Goal: Task Accomplishment & Management: Use online tool/utility

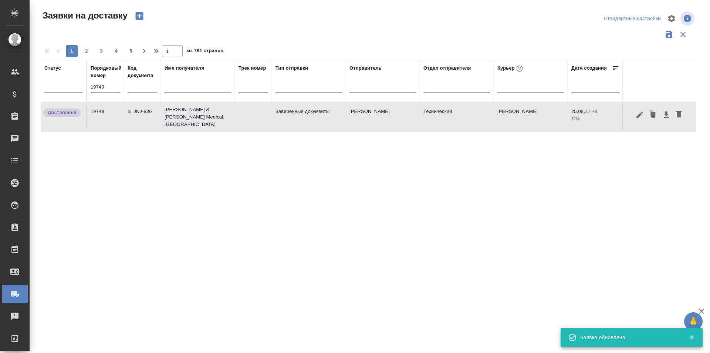
click at [118, 89] on input "19749" at bounding box center [106, 87] width 30 height 10
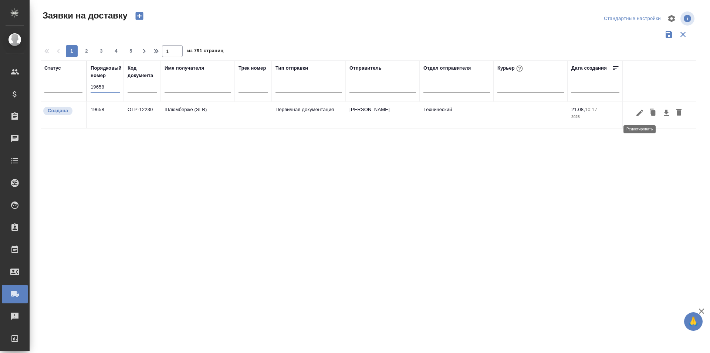
type input "19658"
click at [639, 113] on icon "button" at bounding box center [640, 112] width 7 height 7
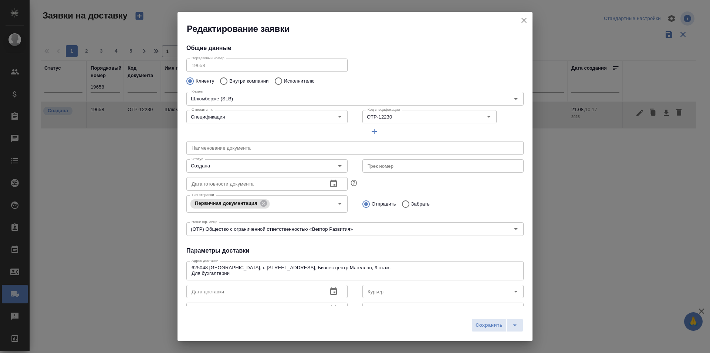
type input "[PERSON_NAME]"
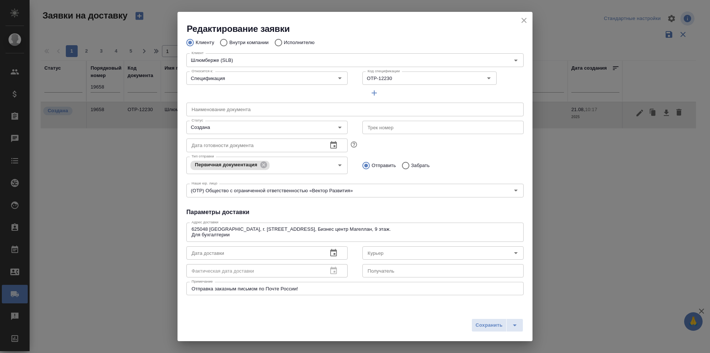
scroll to position [74, 0]
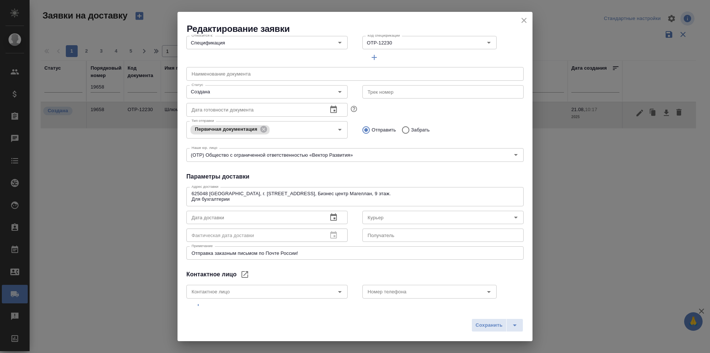
type input "[PERSON_NAME]"
drag, startPoint x: 226, startPoint y: 200, endPoint x: 151, endPoint y: 185, distance: 76.9
click at [151, 185] on div "Редактирование заявки Общие данные Порядковый номер 19658 Порядковый номер Клие…" at bounding box center [355, 176] width 710 height 353
click at [435, 171] on div "Общие данные Порядковый номер 19658 Порядковый номер Клиенту Внутри компании Ис…" at bounding box center [355, 170] width 355 height 271
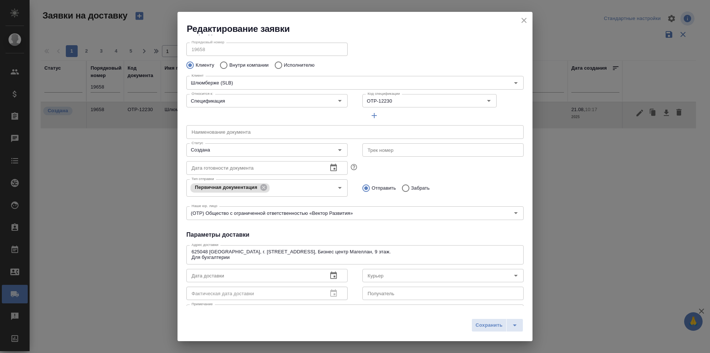
scroll to position [0, 0]
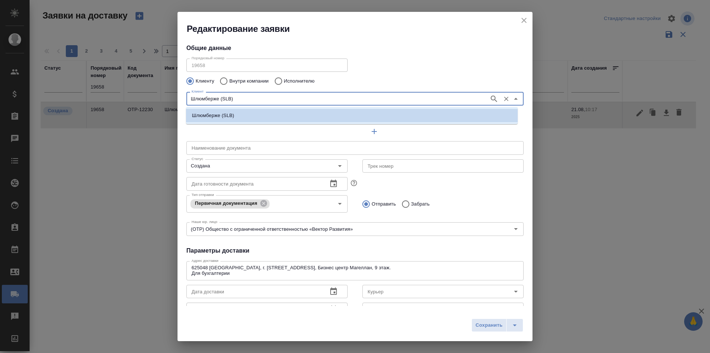
drag, startPoint x: 239, startPoint y: 96, endPoint x: 163, endPoint y: 98, distance: 76.6
click at [163, 98] on div "Редактирование заявки Общие данные Порядковый номер 19658 Порядковый номер Клие…" at bounding box center [355, 176] width 710 height 353
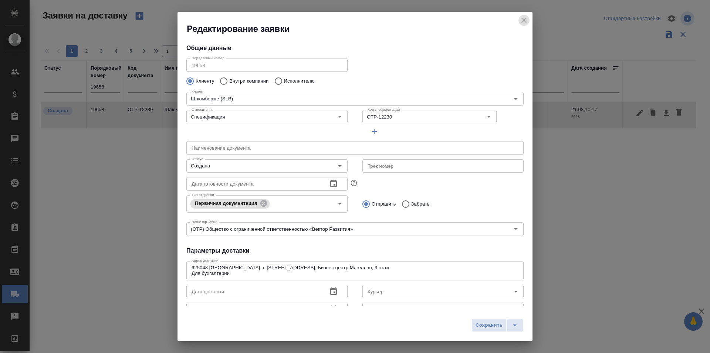
click at [522, 18] on icon "close" at bounding box center [524, 20] width 9 height 9
